Goal: Information Seeking & Learning: Learn about a topic

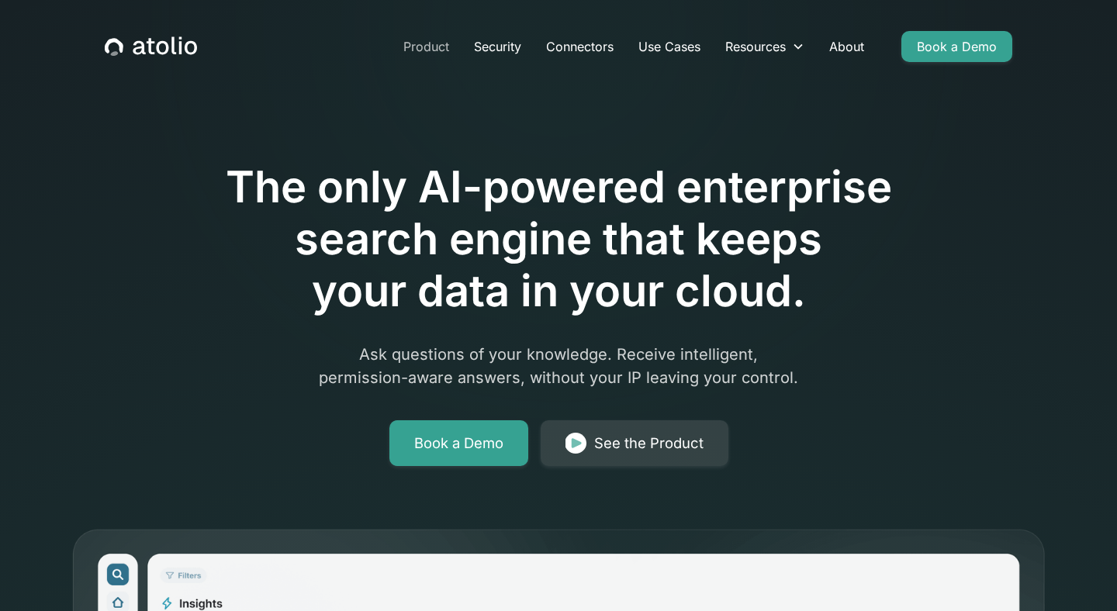
click at [419, 46] on link "Product" at bounding box center [426, 46] width 71 height 31
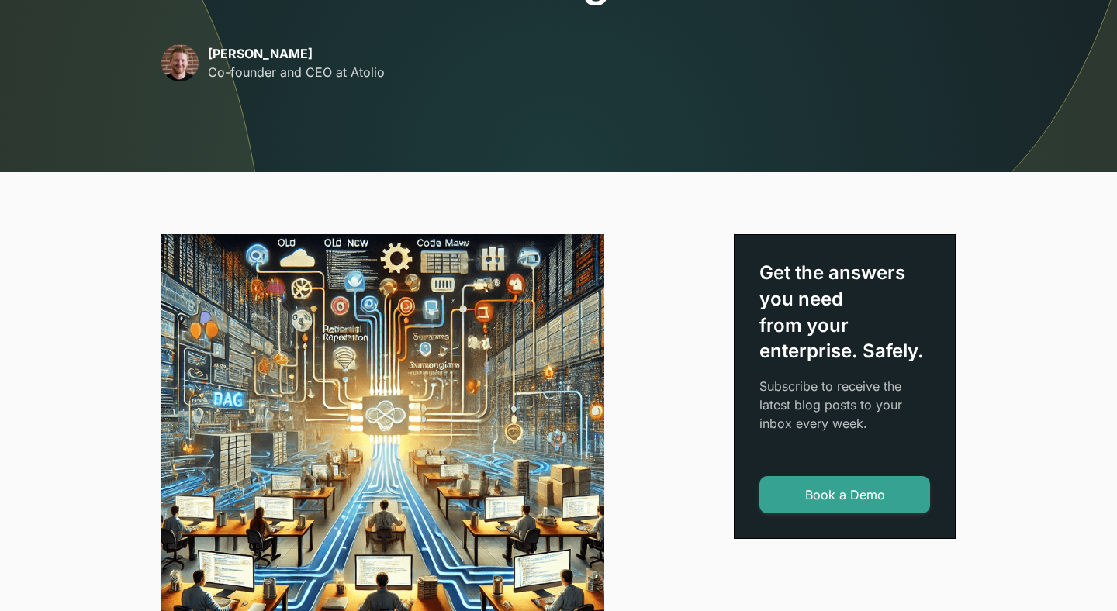
scroll to position [461, 0]
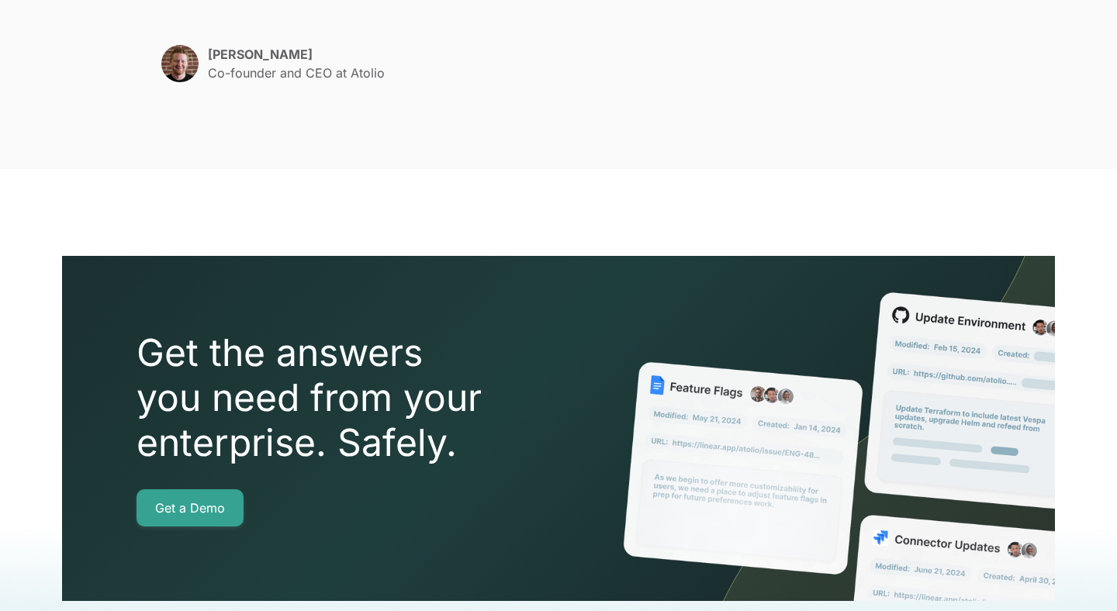
scroll to position [3465, 0]
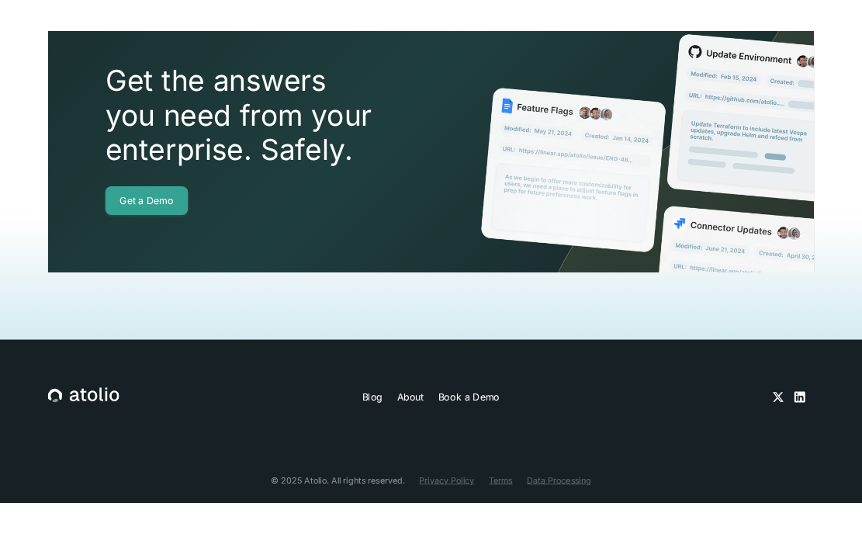
scroll to position [3397, 0]
